Goal: Information Seeking & Learning: Find specific fact

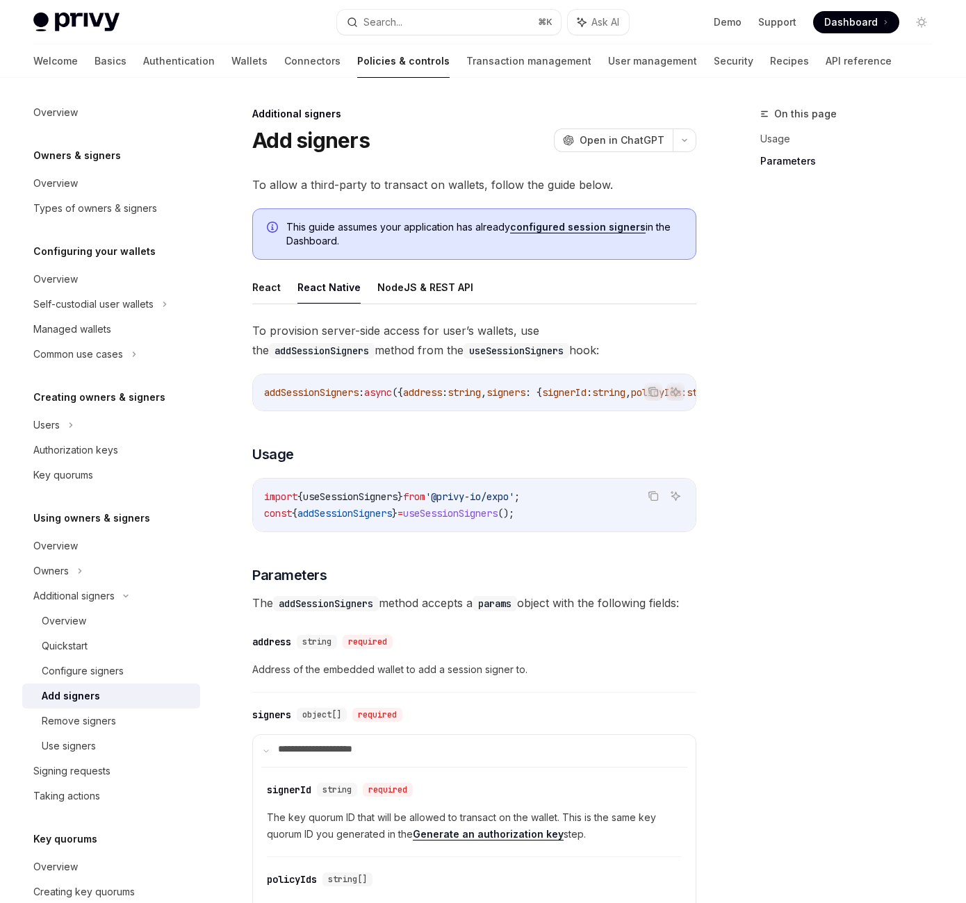
scroll to position [847, 0]
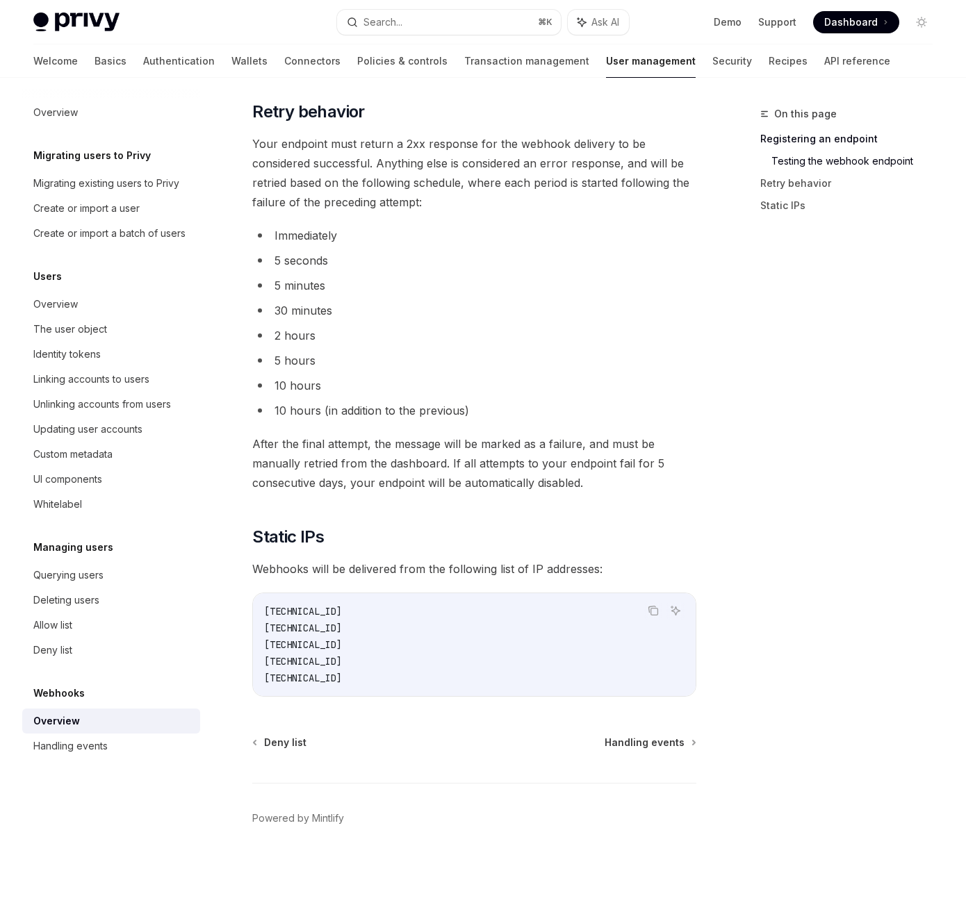
scroll to position [3302, 0]
click at [402, 27] on div "Search..." at bounding box center [382, 22] width 39 height 17
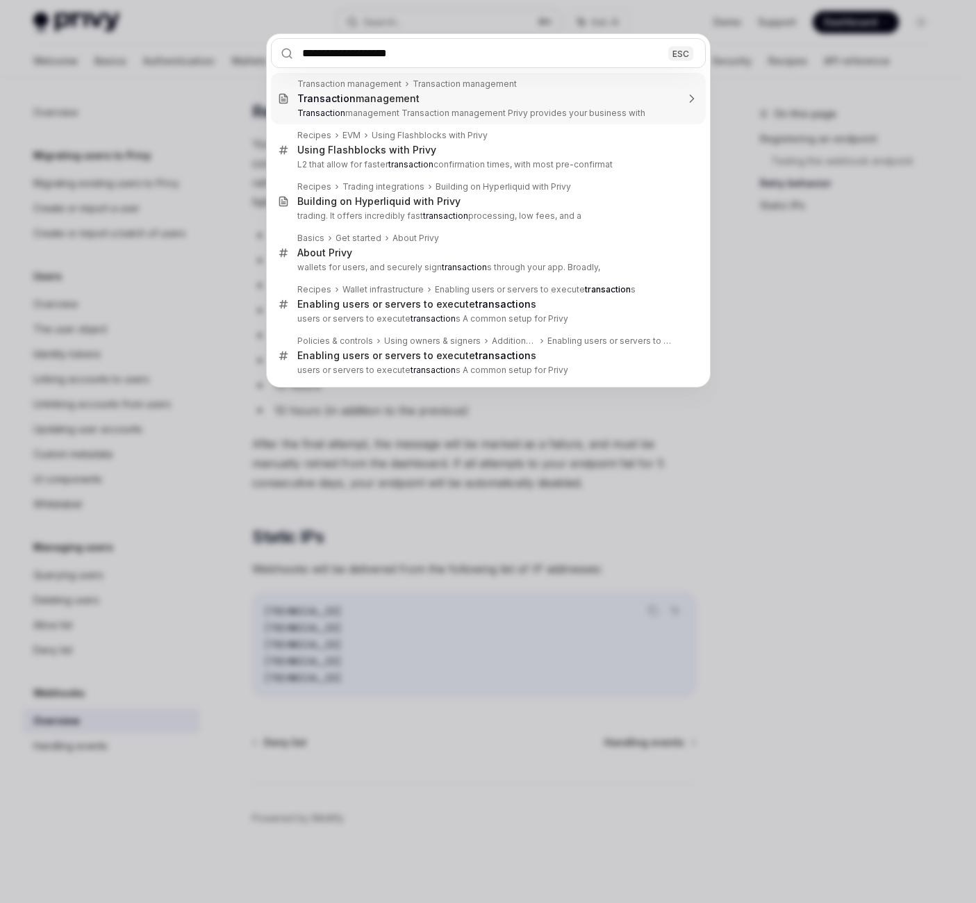
type input "**********"
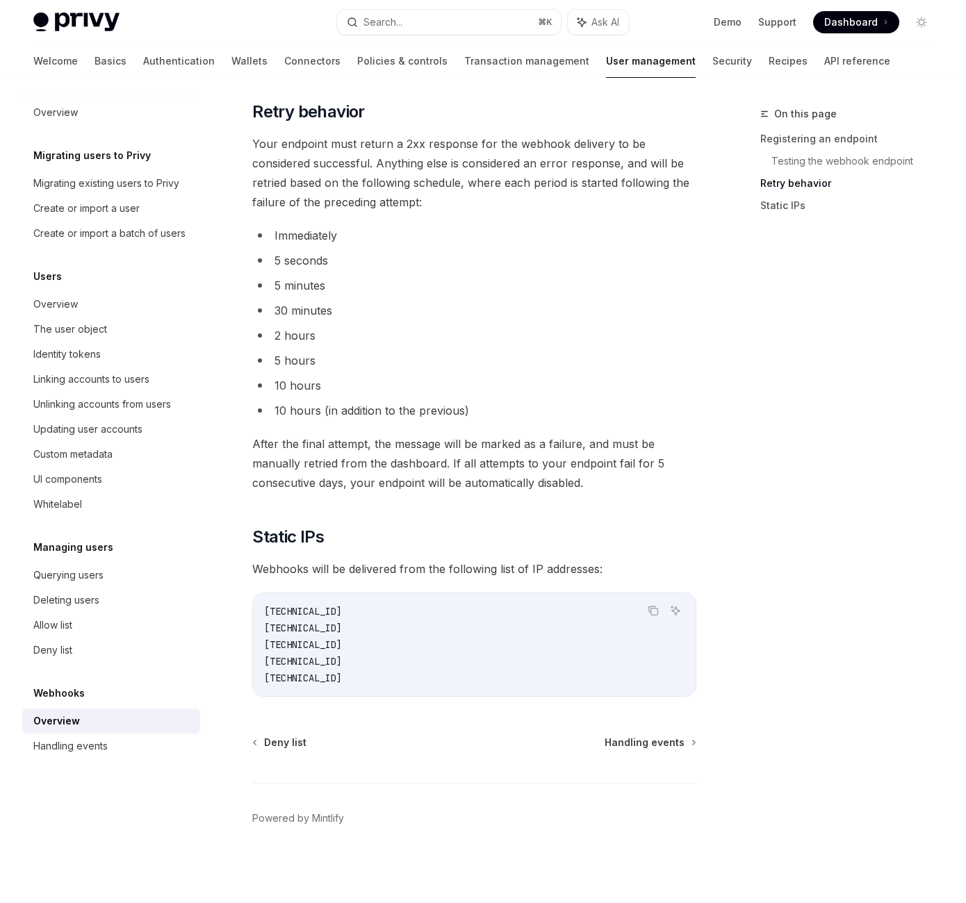
type textarea "*"
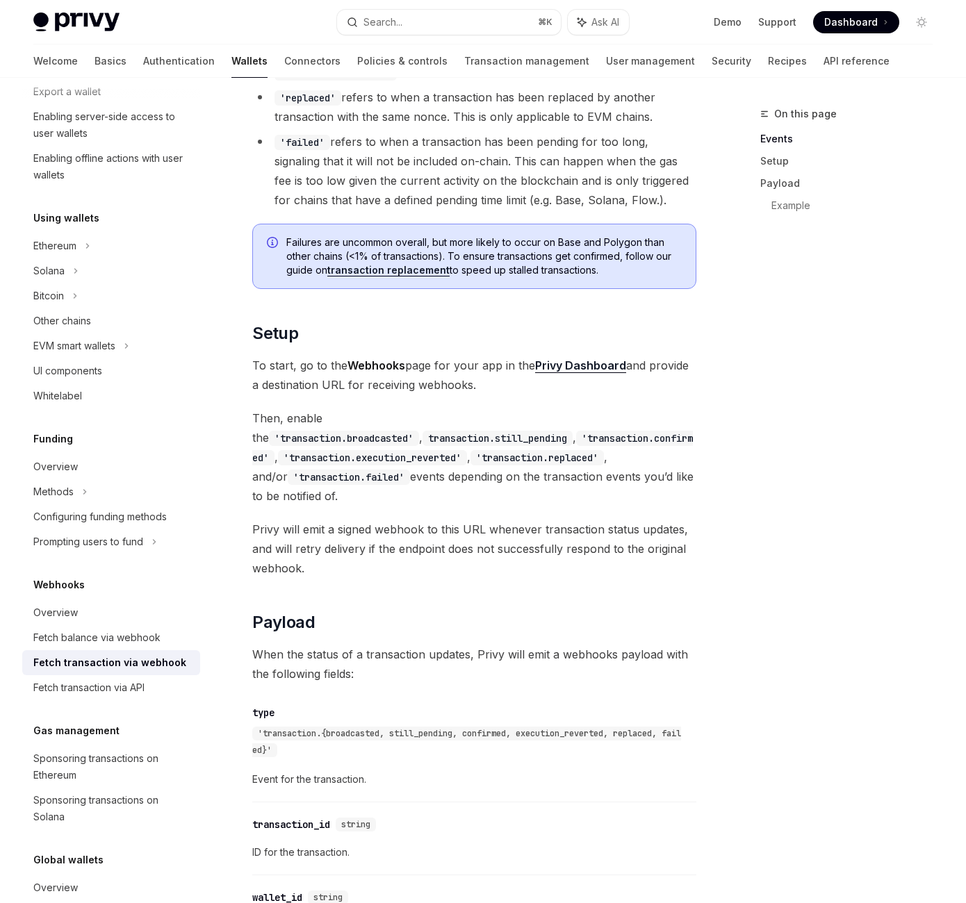
scroll to position [654, 0]
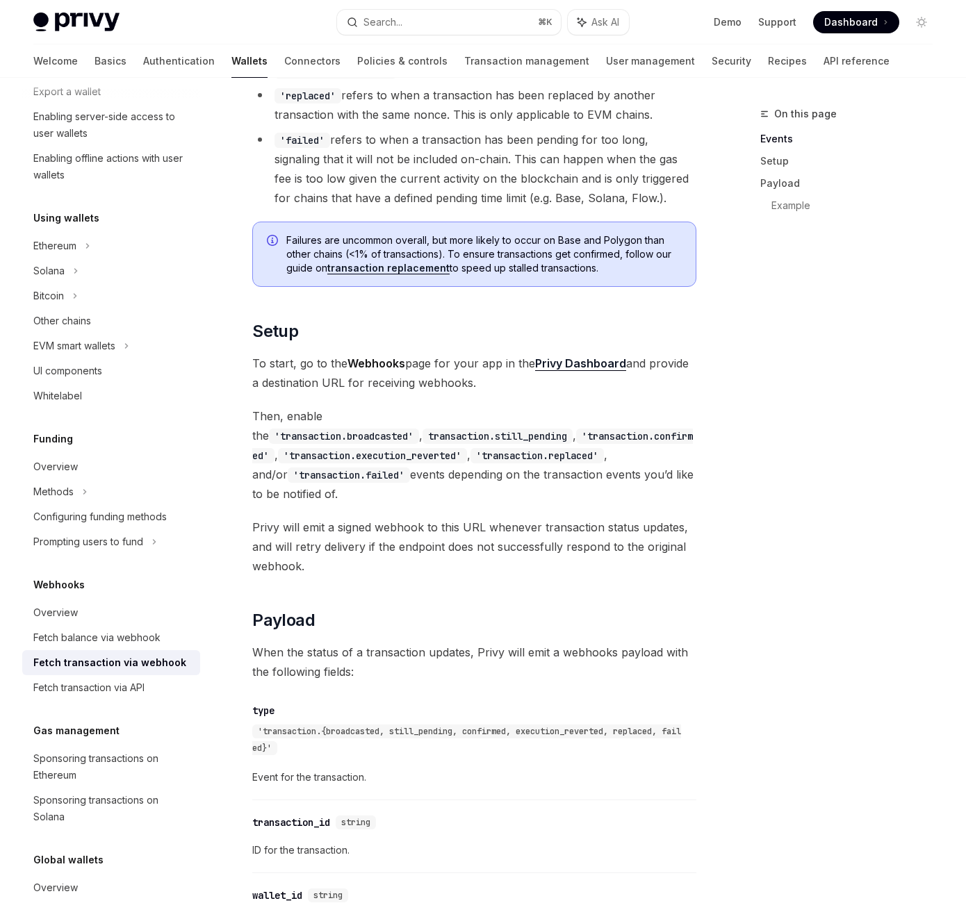
copy code "broadcasted"
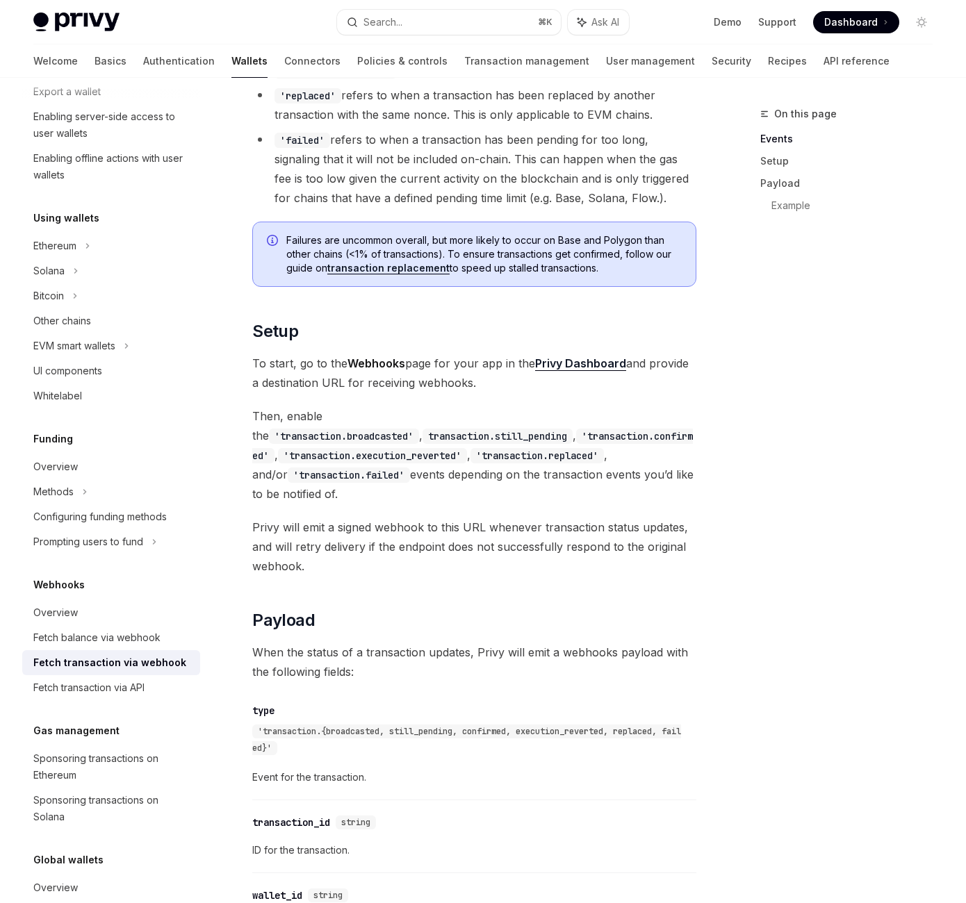
copy code "still_pending"
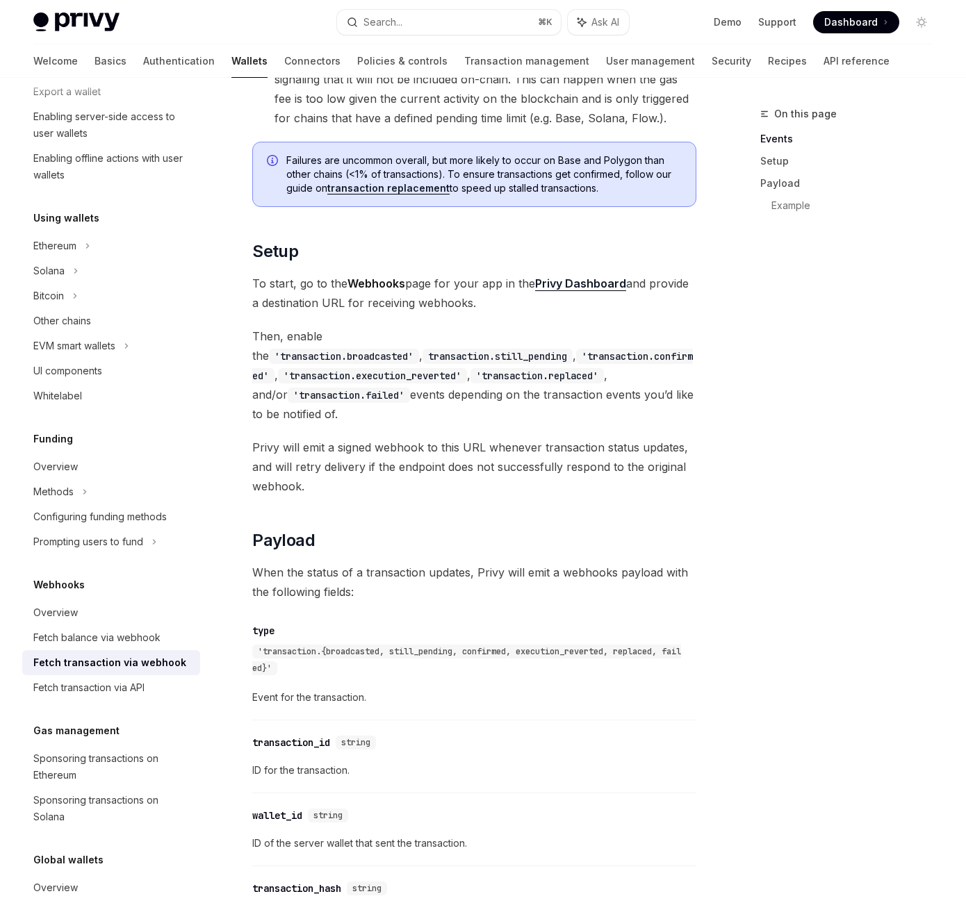
scroll to position [736, 0]
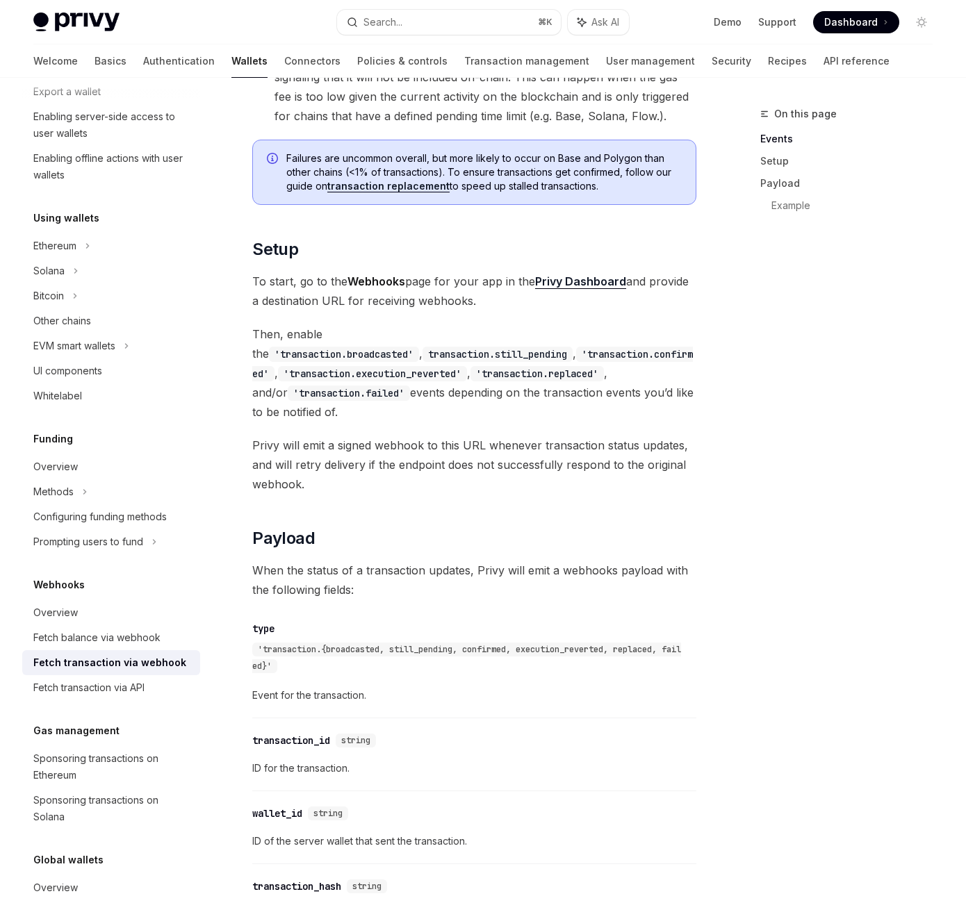
copy code "execution_reverted"
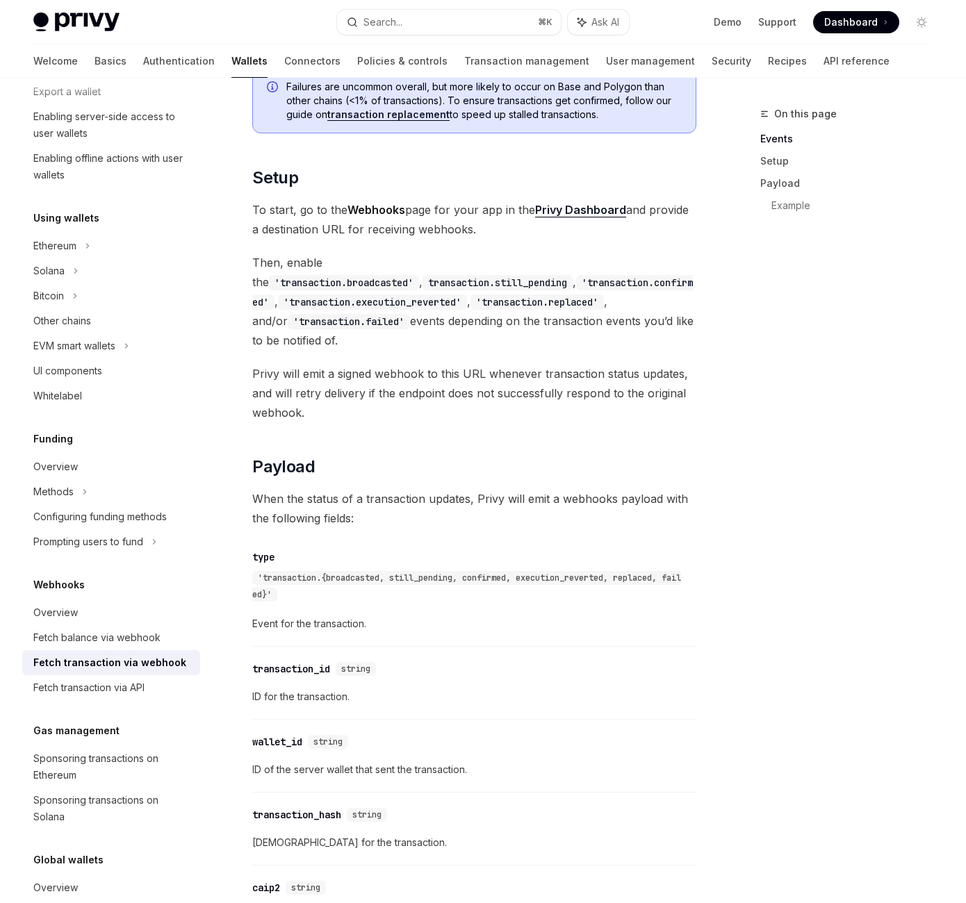
scroll to position [817, 0]
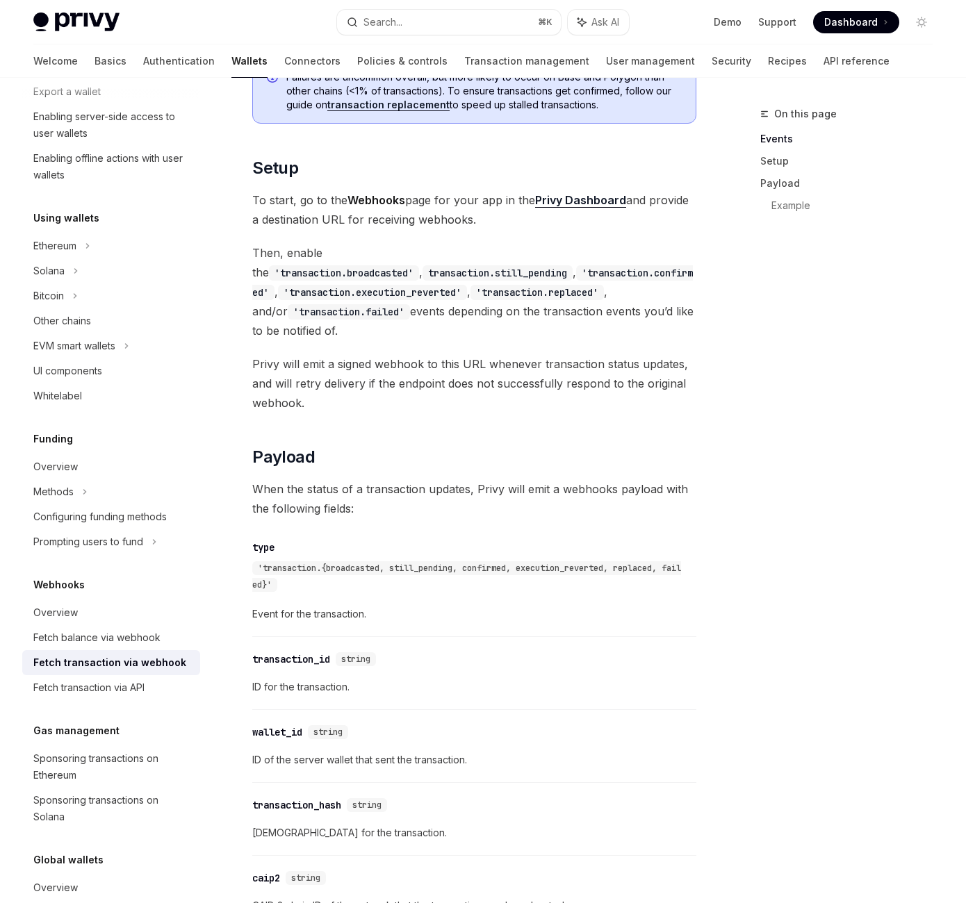
click at [652, 313] on div "On this page Events Setup Payload Example Webhooks Fetch transaction via webhoo…" at bounding box center [482, 324] width 921 height 2126
